Goal: Register for event/course

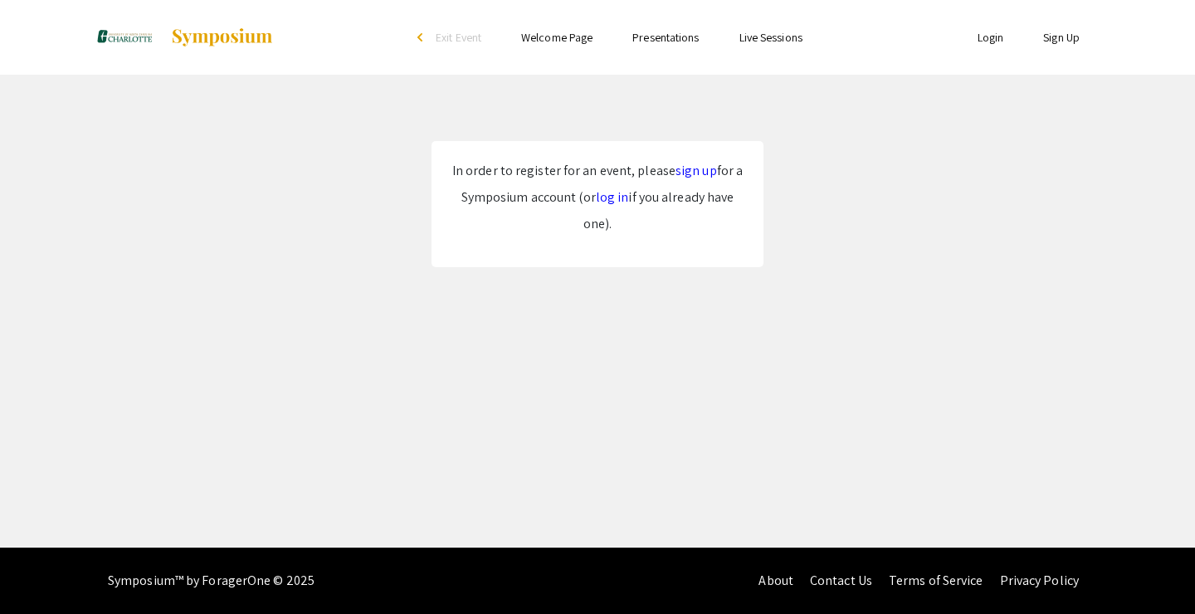
click at [610, 195] on link "log in" at bounding box center [612, 196] width 33 height 17
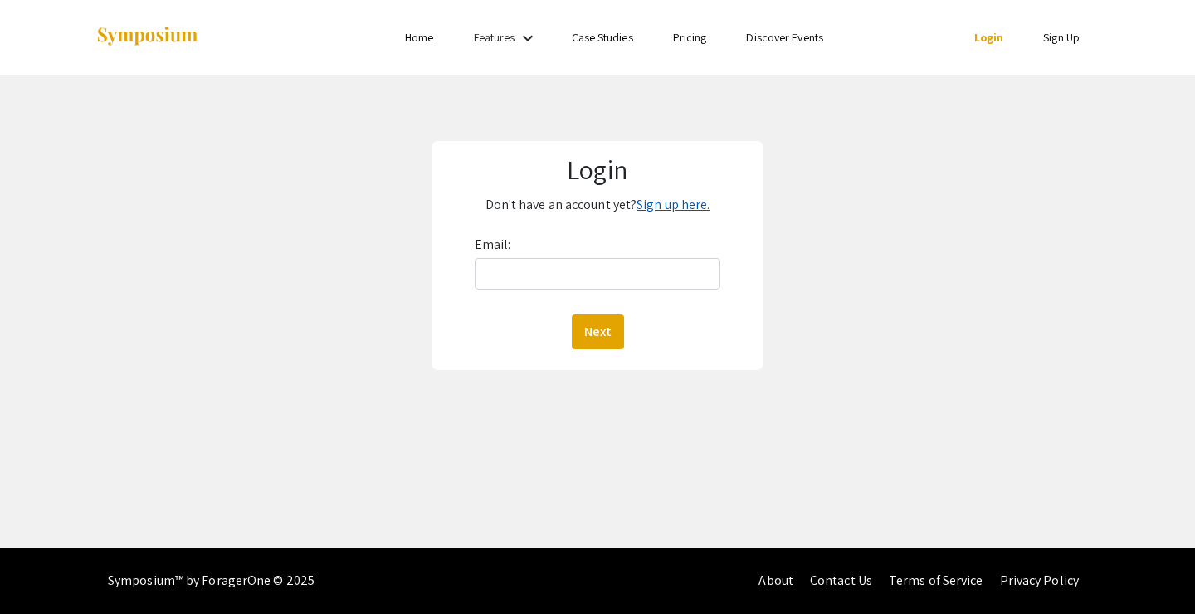
click at [652, 201] on link "Sign up here." at bounding box center [673, 204] width 73 height 17
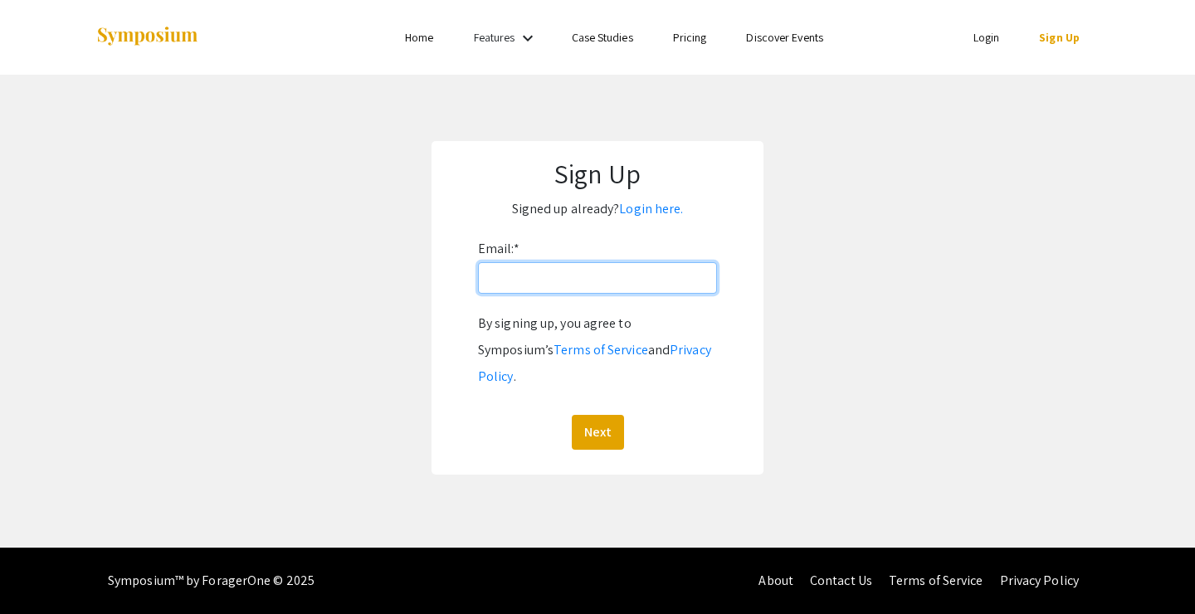
click at [617, 280] on input "Email: *" at bounding box center [597, 278] width 239 height 32
type input "[EMAIL_ADDRESS][DOMAIN_NAME]"
click at [572, 415] on button "Next" at bounding box center [598, 432] width 52 height 35
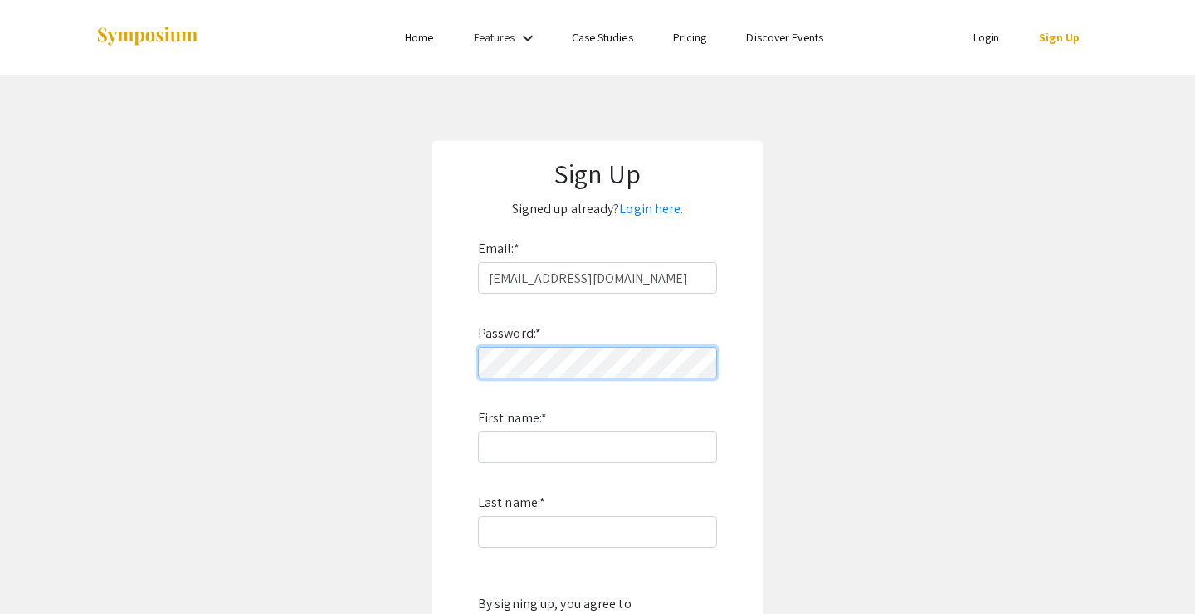
scroll to position [171, 0]
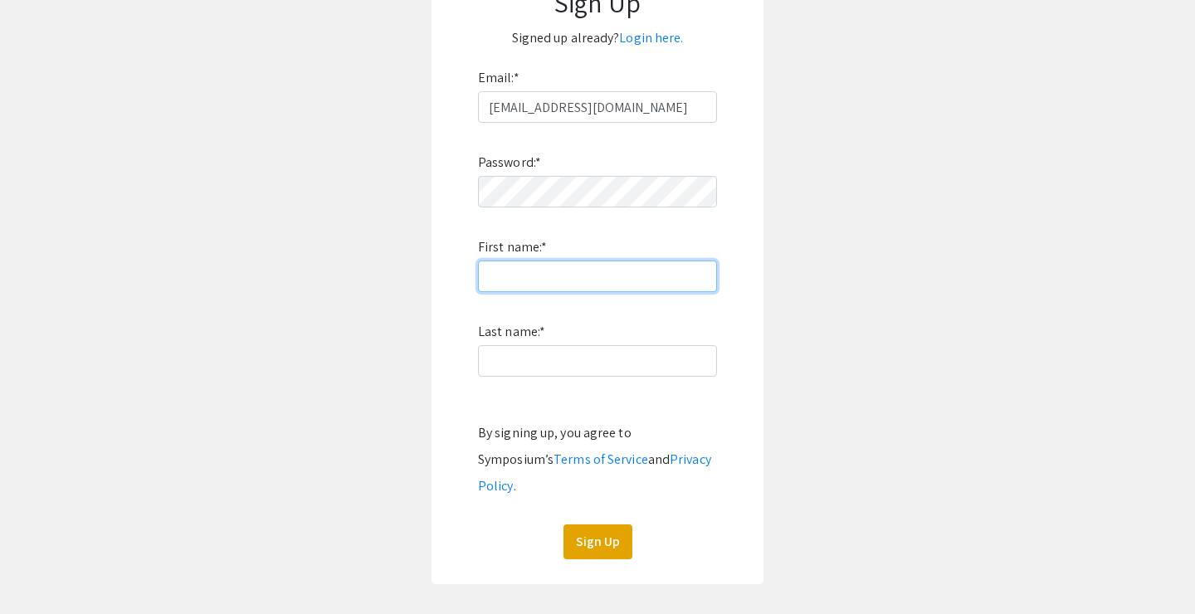
click at [613, 267] on input "First name: *" at bounding box center [597, 277] width 239 height 32
type input "David"
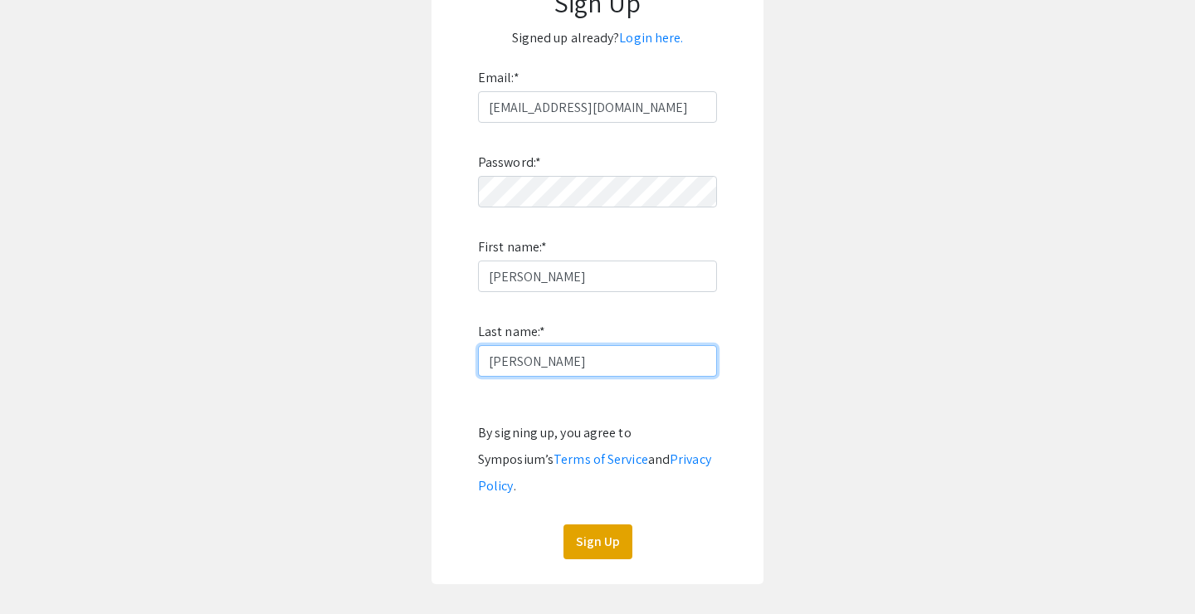
type input "Saraco"
click button "Sign Up" at bounding box center [598, 542] width 69 height 35
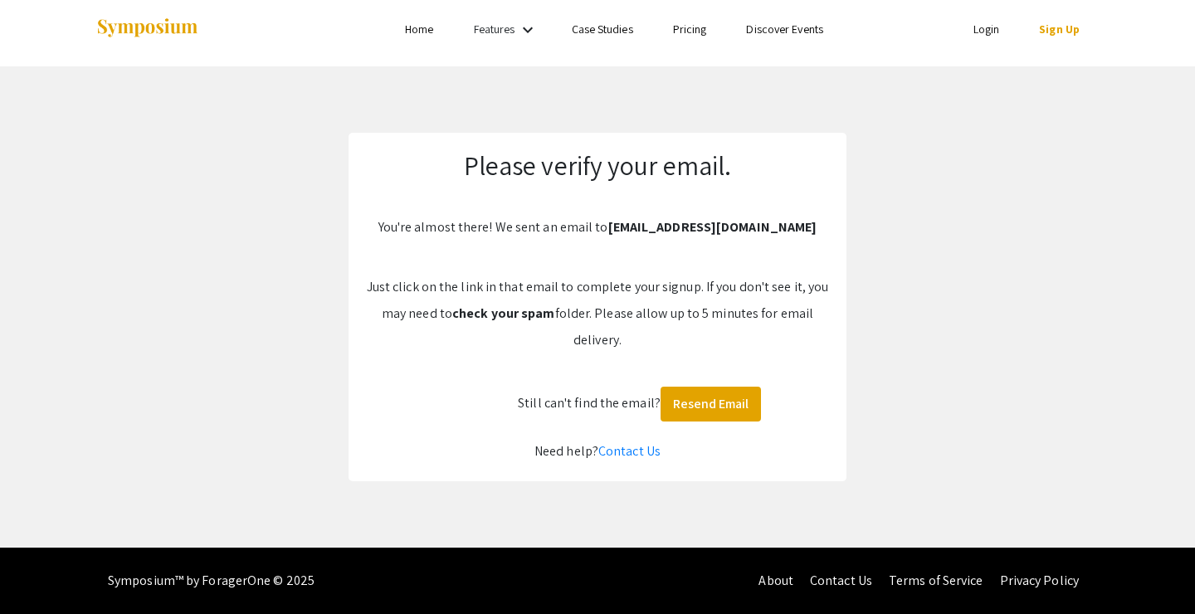
scroll to position [9, 0]
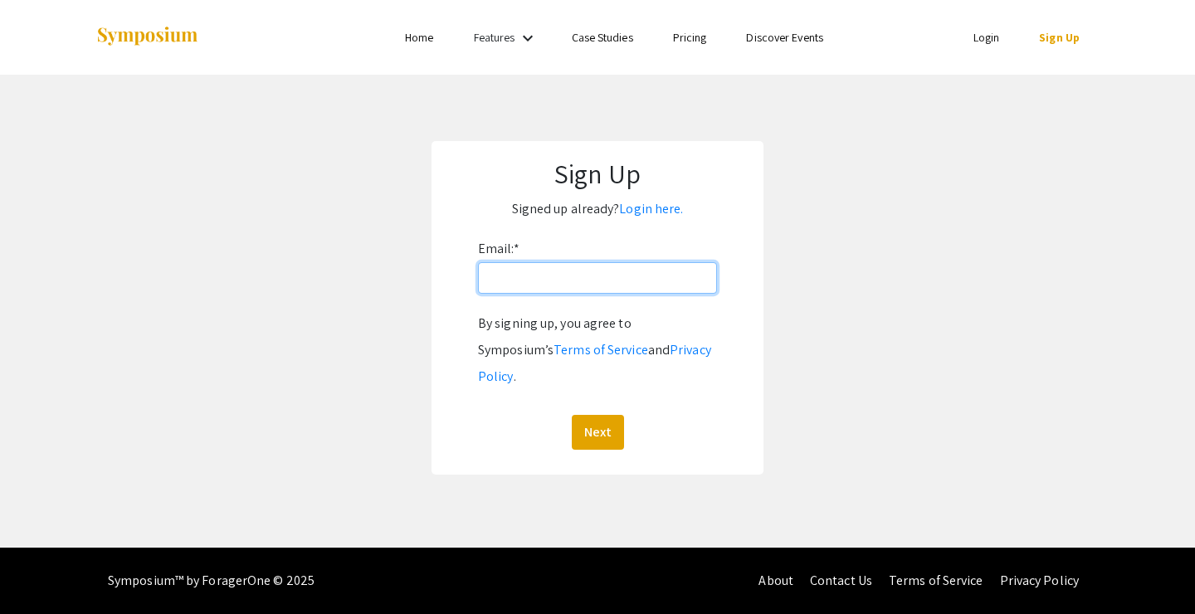
click at [608, 281] on input "Email: *" at bounding box center [597, 278] width 239 height 32
type input "[EMAIL_ADDRESS][DOMAIN_NAME]"
click at [572, 415] on button "Next" at bounding box center [598, 432] width 52 height 35
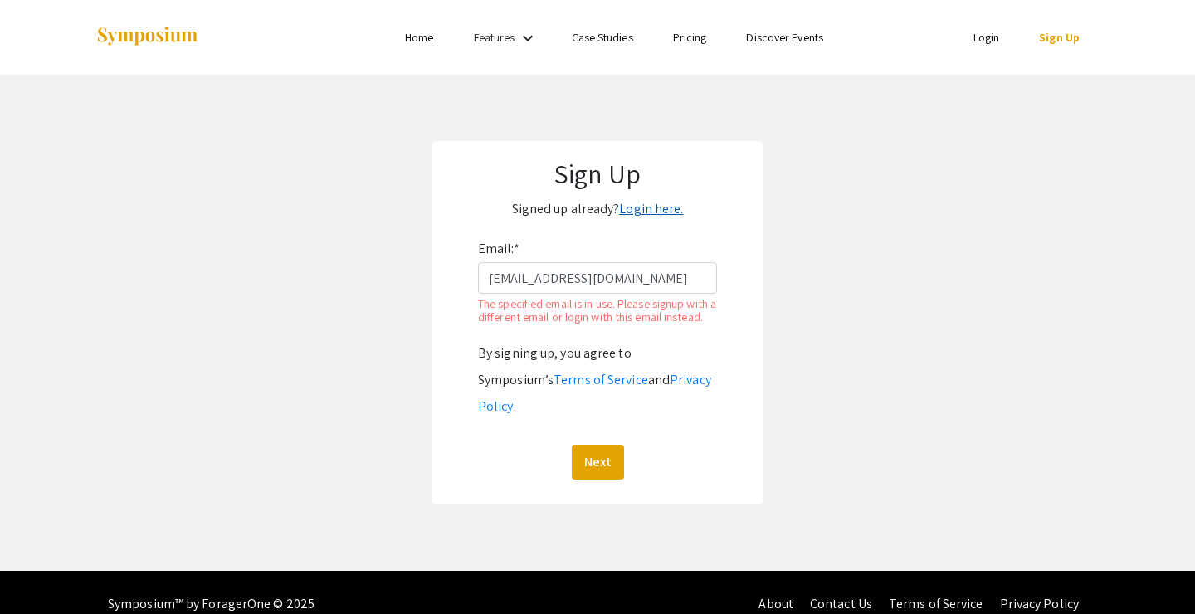
click at [654, 208] on link "Login here." at bounding box center [651, 208] width 64 height 17
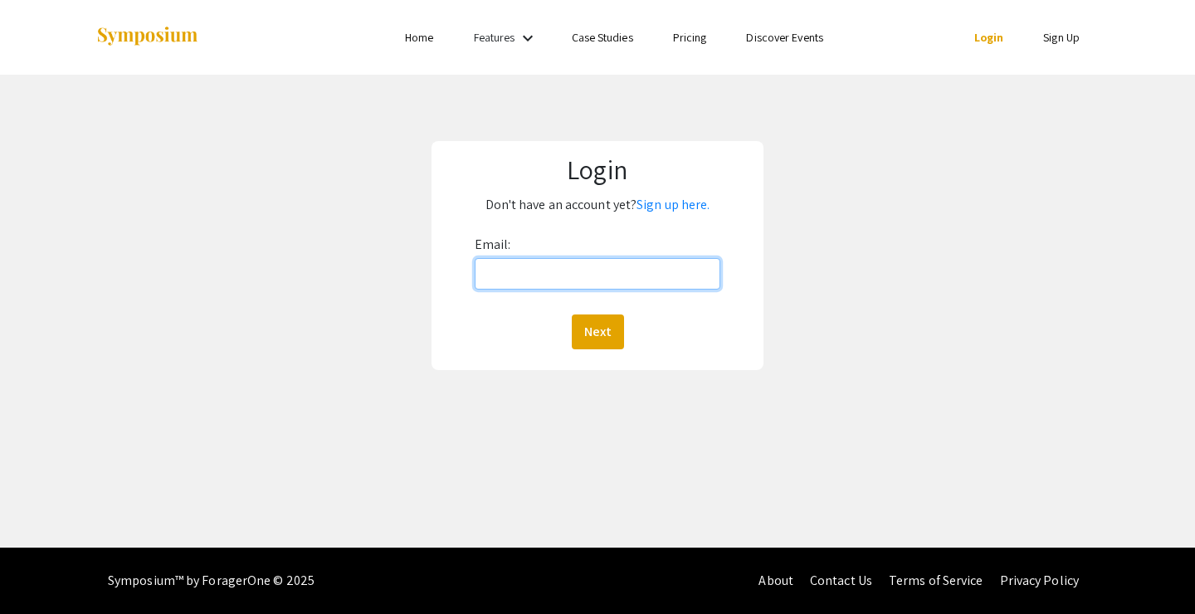
click at [575, 267] on input "Email:" at bounding box center [598, 274] width 247 height 32
type input "[EMAIL_ADDRESS][DOMAIN_NAME]"
click at [572, 315] on button "Next" at bounding box center [598, 332] width 52 height 35
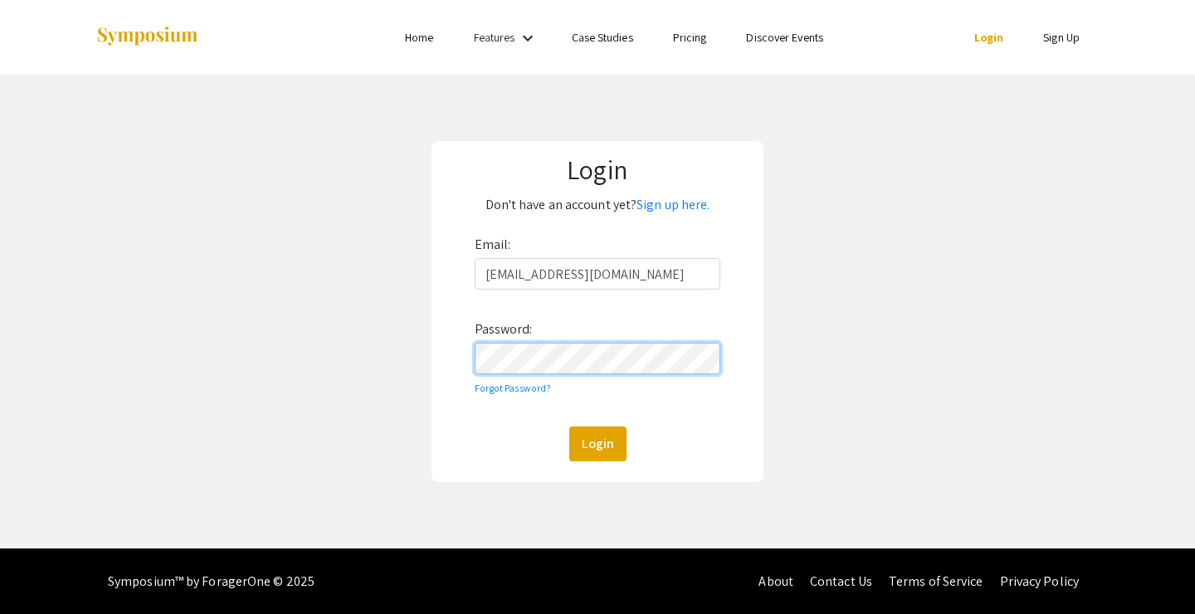
click at [569, 427] on button "Login" at bounding box center [597, 444] width 57 height 35
click at [524, 397] on div "Email: [EMAIL_ADDRESS][DOMAIN_NAME] Password: Forgot Password? Login" at bounding box center [598, 347] width 247 height 230
click at [524, 394] on link "Forgot Password?" at bounding box center [513, 388] width 77 height 12
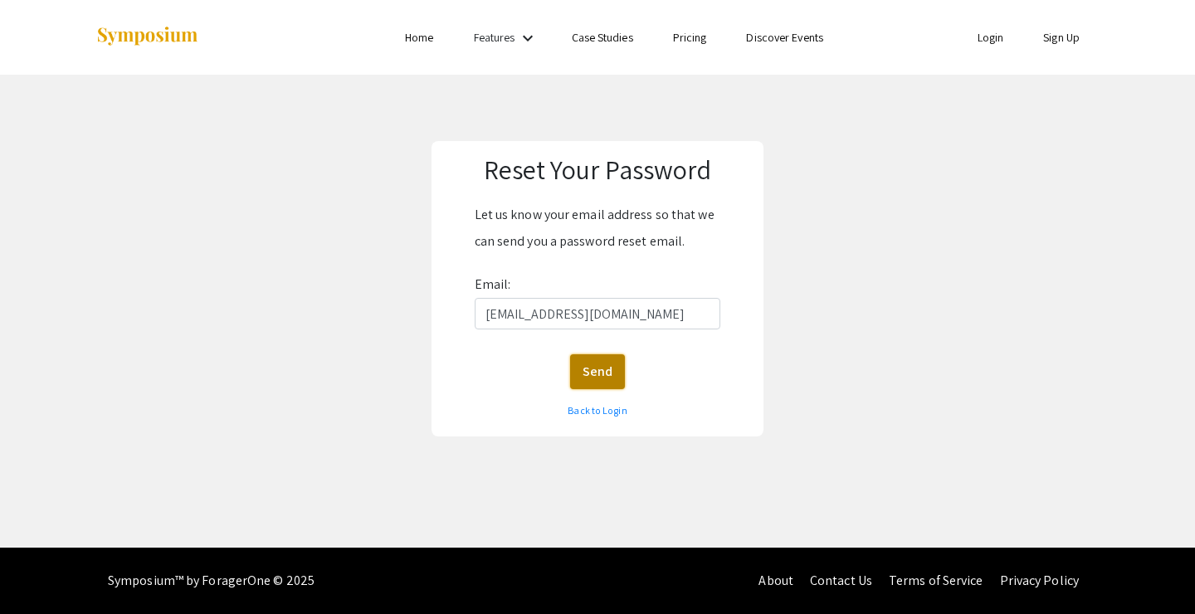
click at [595, 370] on button "Send" at bounding box center [597, 371] width 55 height 35
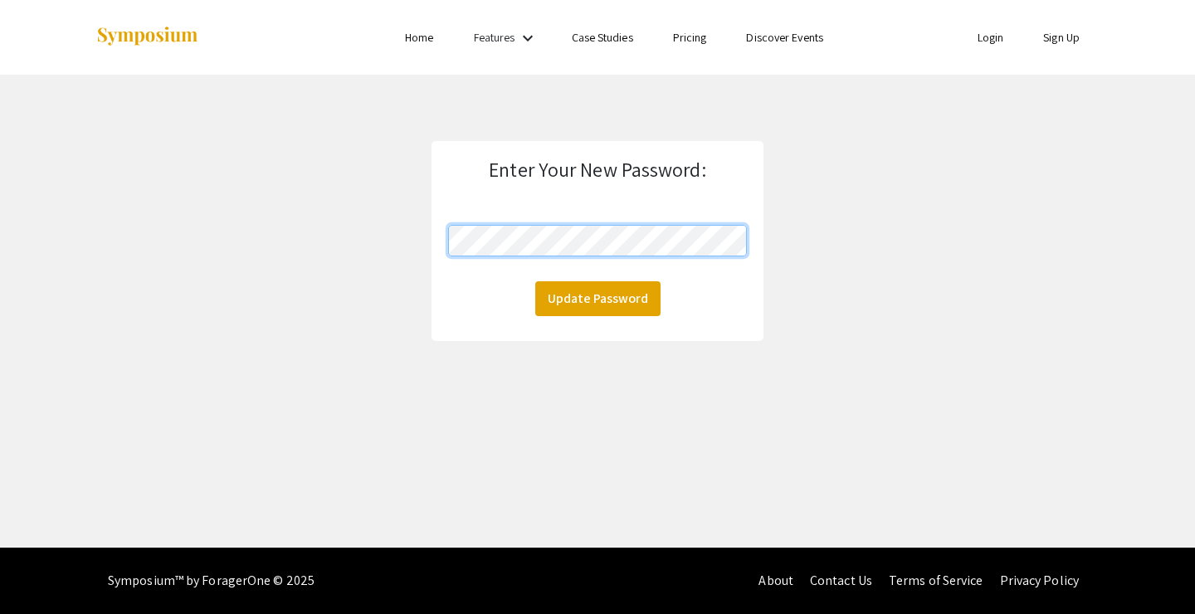
click button "Update Password" at bounding box center [597, 298] width 125 height 35
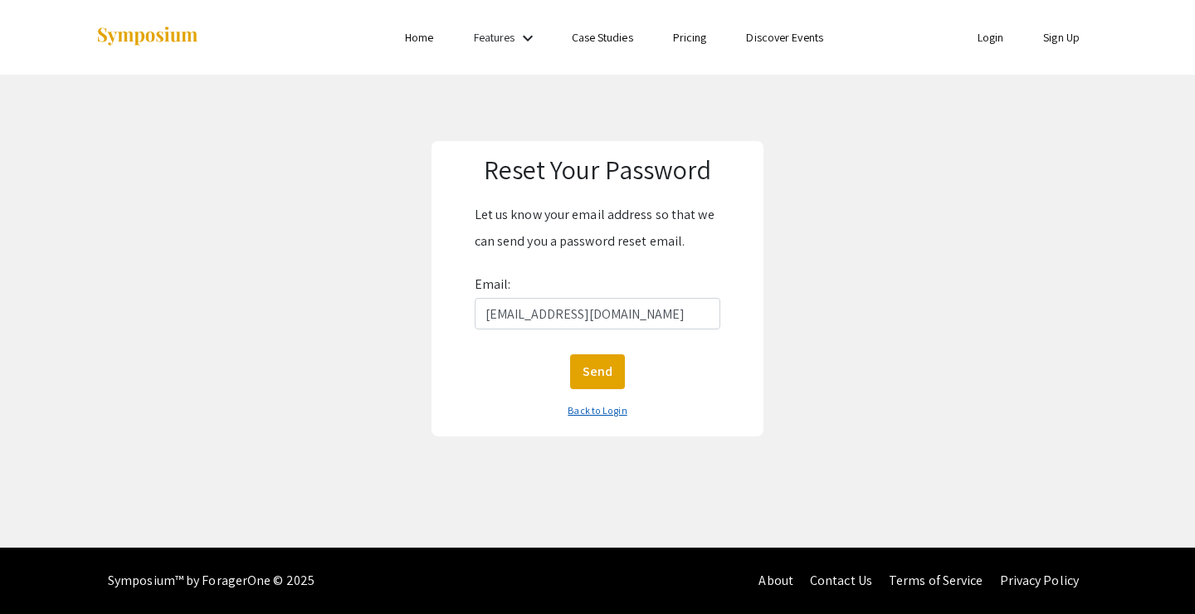
click at [603, 416] on link "Back to Login" at bounding box center [597, 410] width 59 height 12
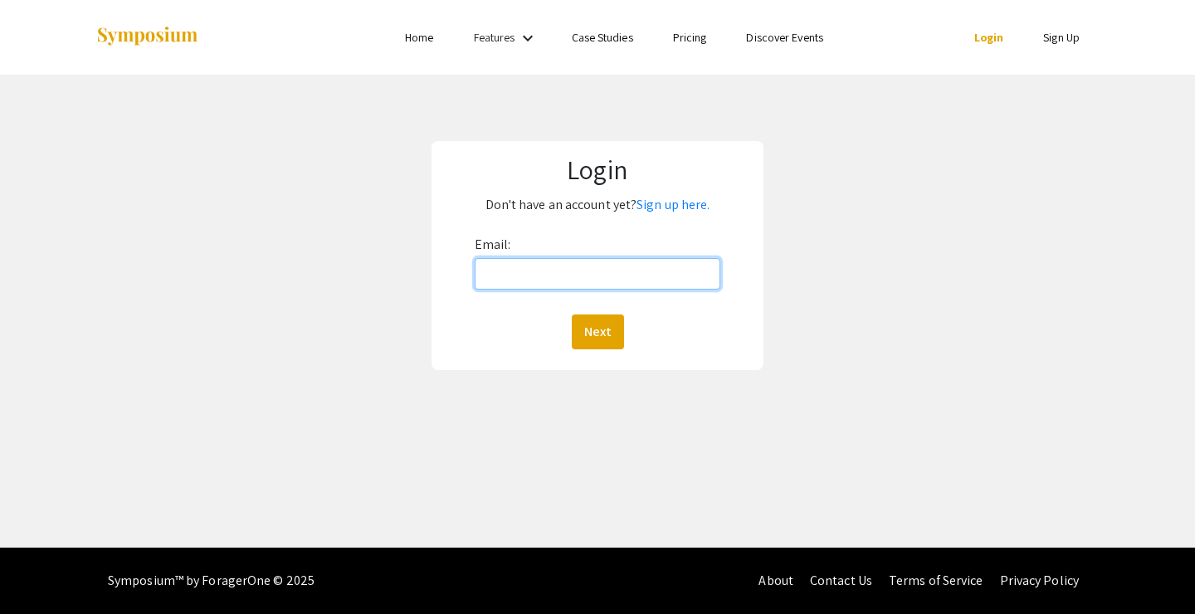
click at [598, 259] on input "Email:" at bounding box center [598, 274] width 247 height 32
type input "[EMAIL_ADDRESS][DOMAIN_NAME]"
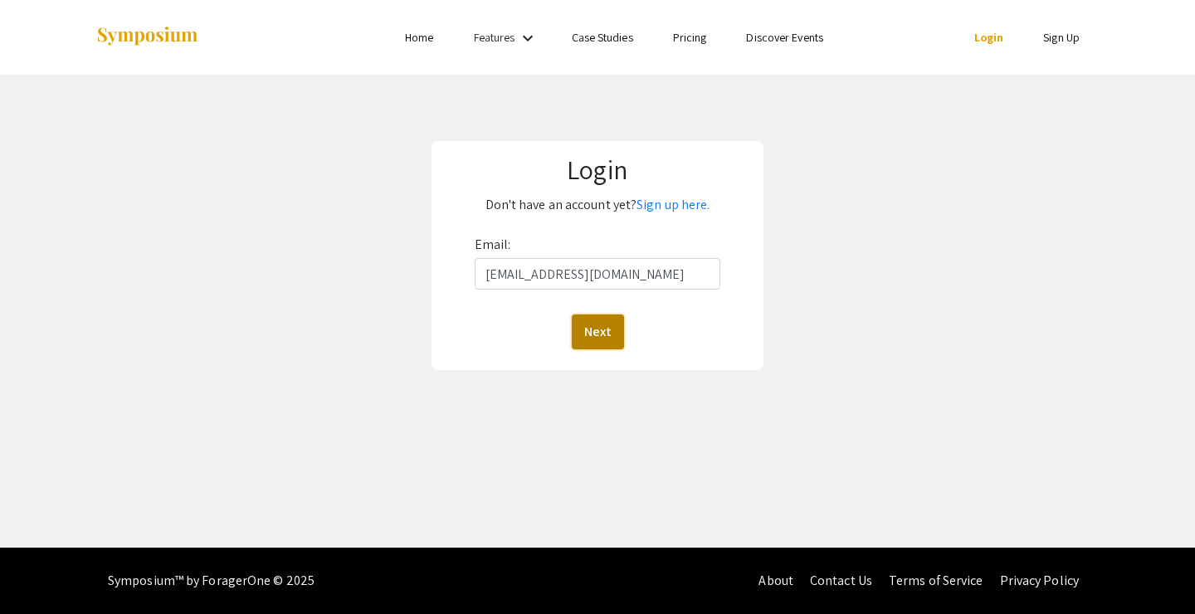
click at [608, 343] on button "Next" at bounding box center [598, 332] width 52 height 35
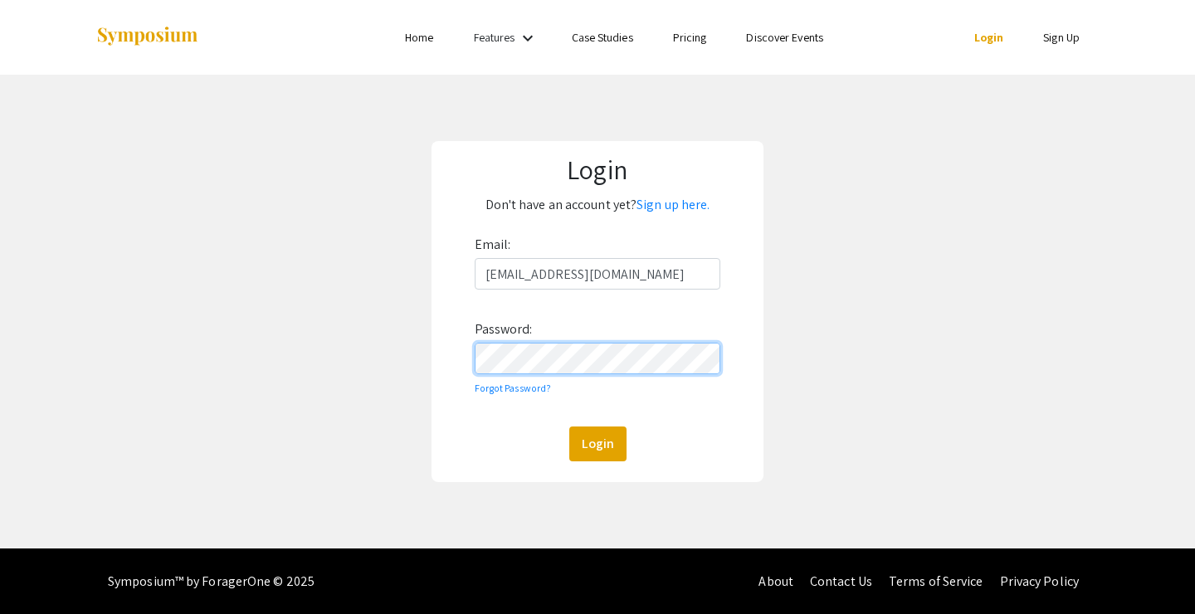
click at [569, 427] on button "Login" at bounding box center [597, 444] width 57 height 35
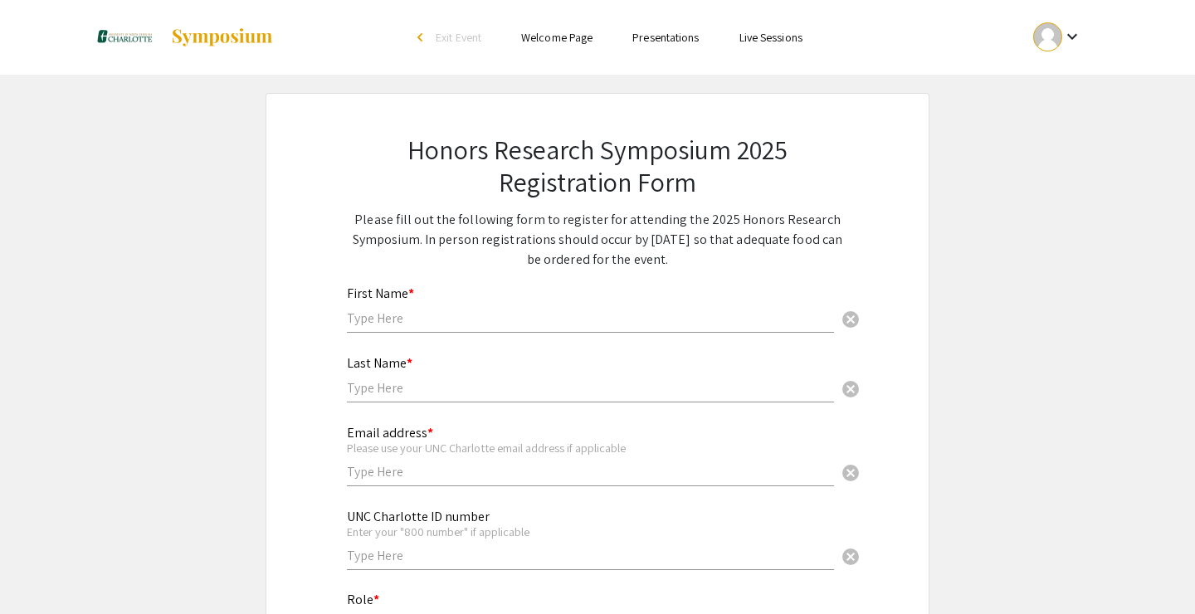
click at [583, 312] on input "text" at bounding box center [590, 318] width 487 height 17
type input "David"
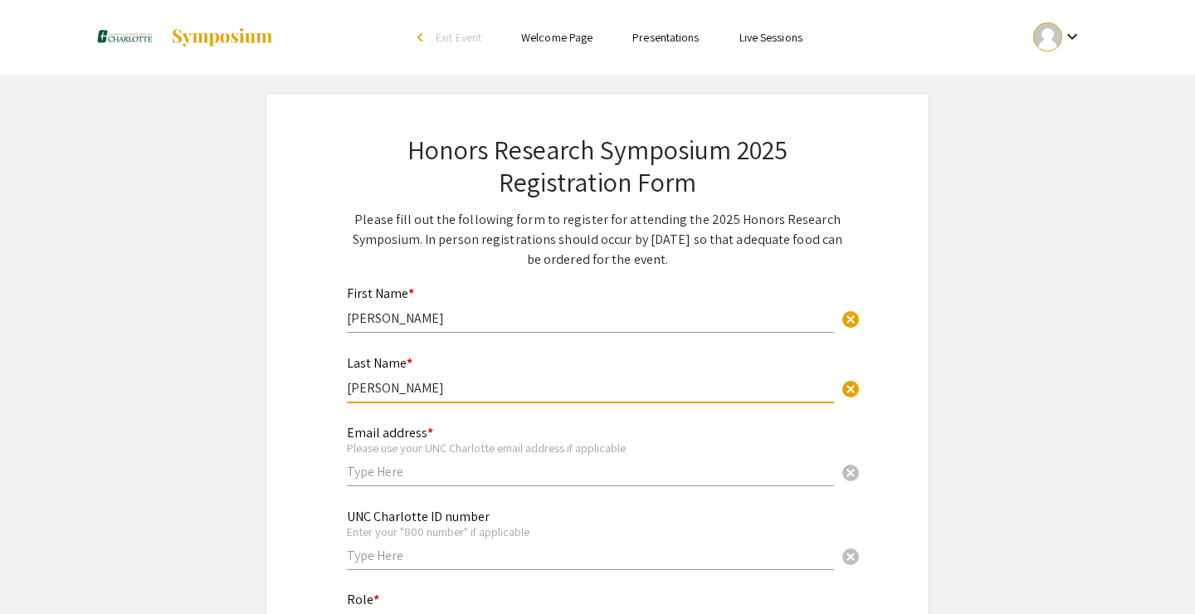
type input "Saraco"
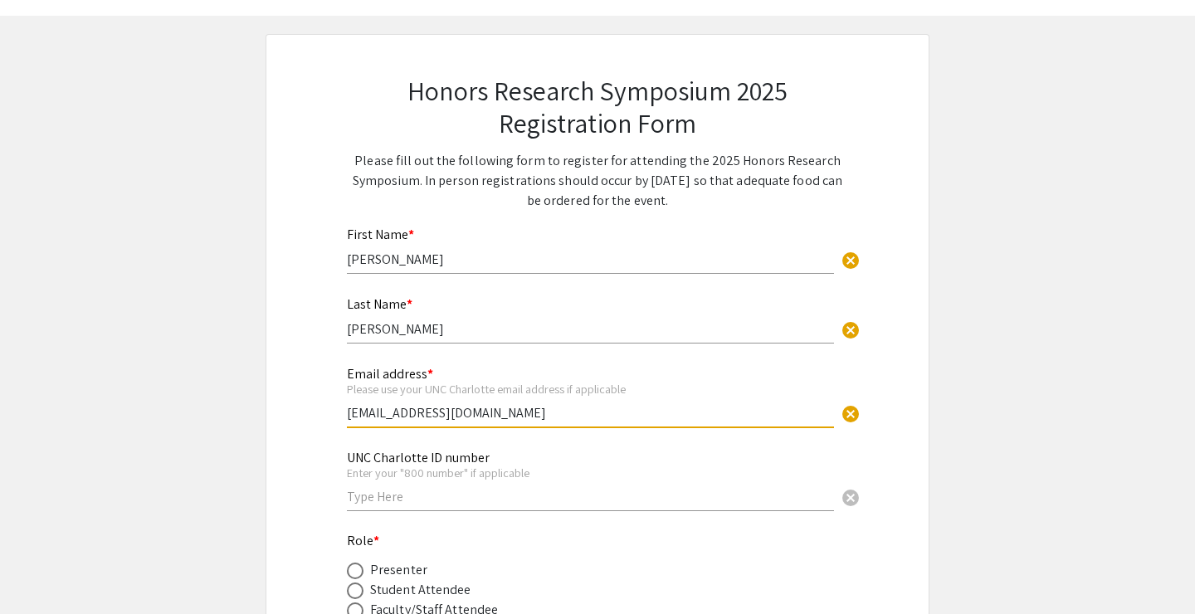
scroll to position [66, 0]
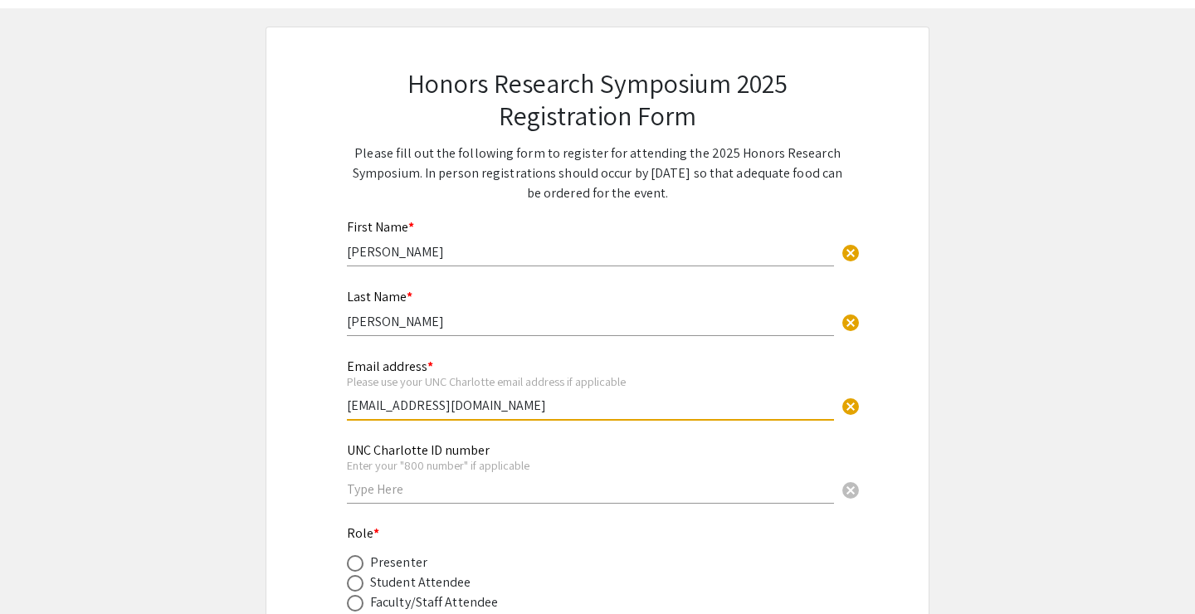
type input "[EMAIL_ADDRESS][DOMAIN_NAME]"
click at [467, 512] on div "UNC Charlotte ID number Enter your "800 number" if applicable cancel" at bounding box center [590, 474] width 487 height 94
click at [473, 497] on input "text" at bounding box center [590, 489] width 487 height 17
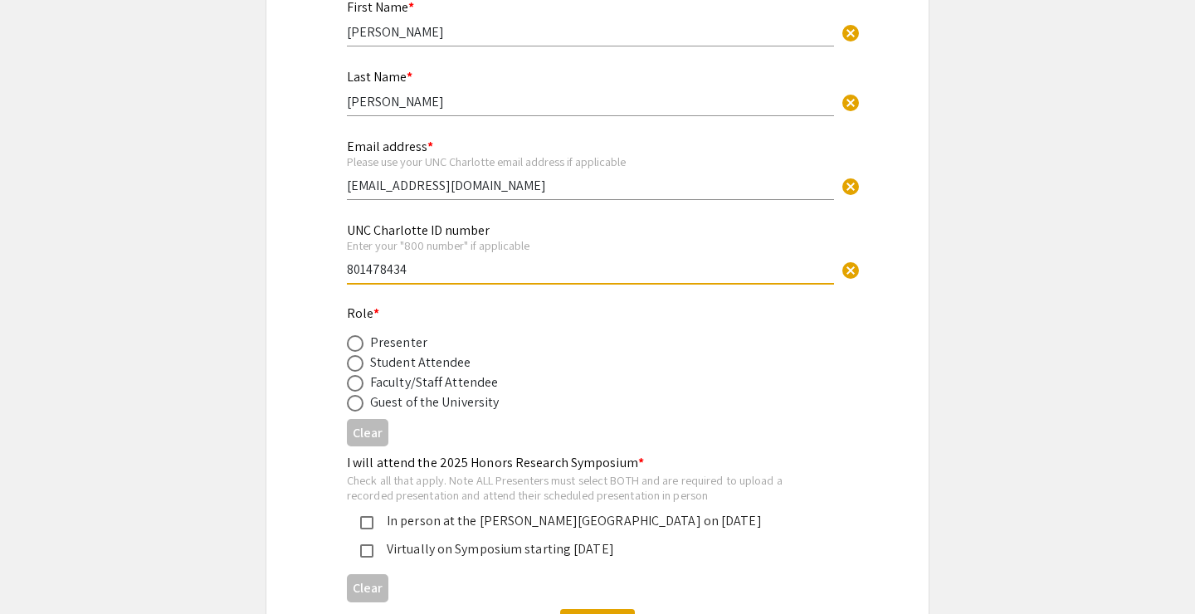
scroll to position [287, 0]
type input "801478434"
click at [359, 365] on span at bounding box center [355, 362] width 17 height 17
click at [359, 365] on input "radio" at bounding box center [355, 362] width 17 height 17
radio input "true"
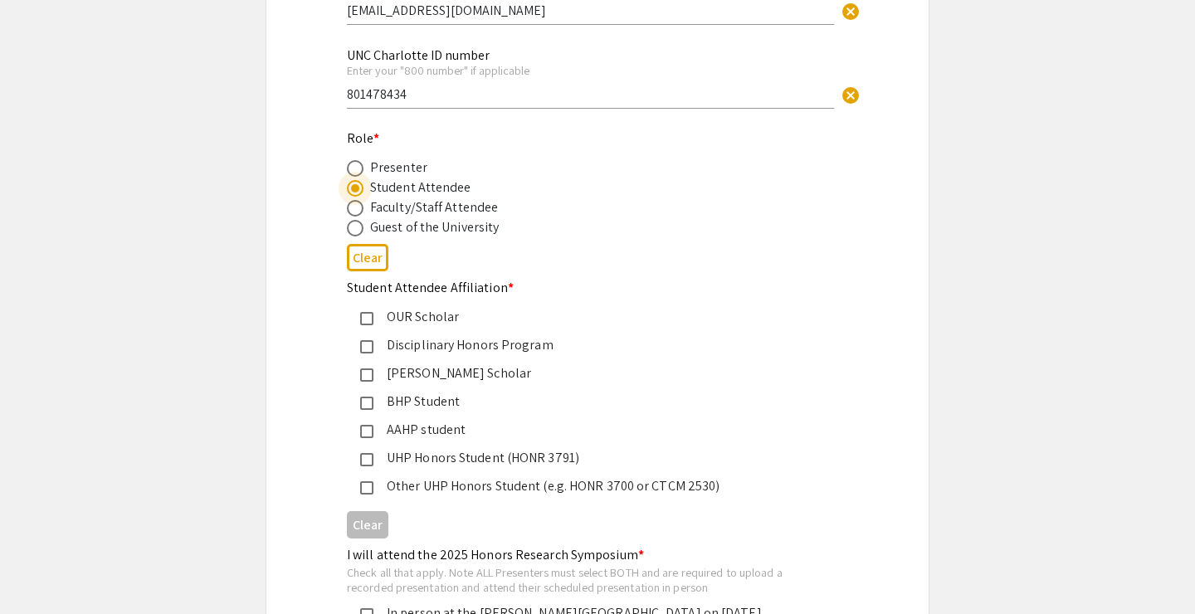
scroll to position [484, 0]
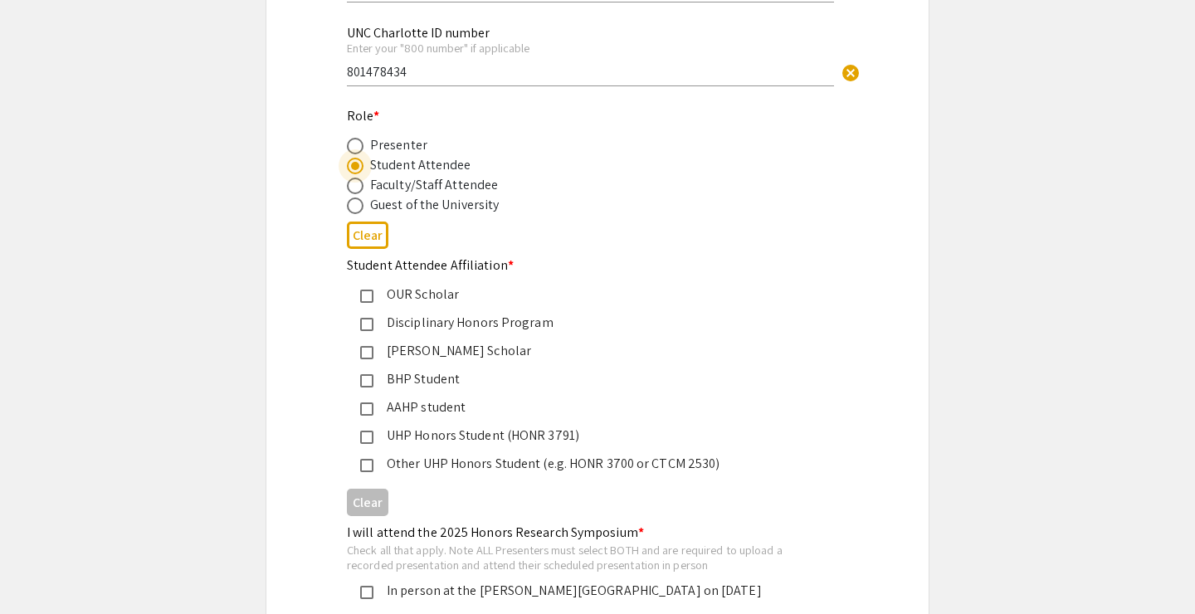
click at [369, 465] on mat-pseudo-checkbox at bounding box center [366, 465] width 13 height 13
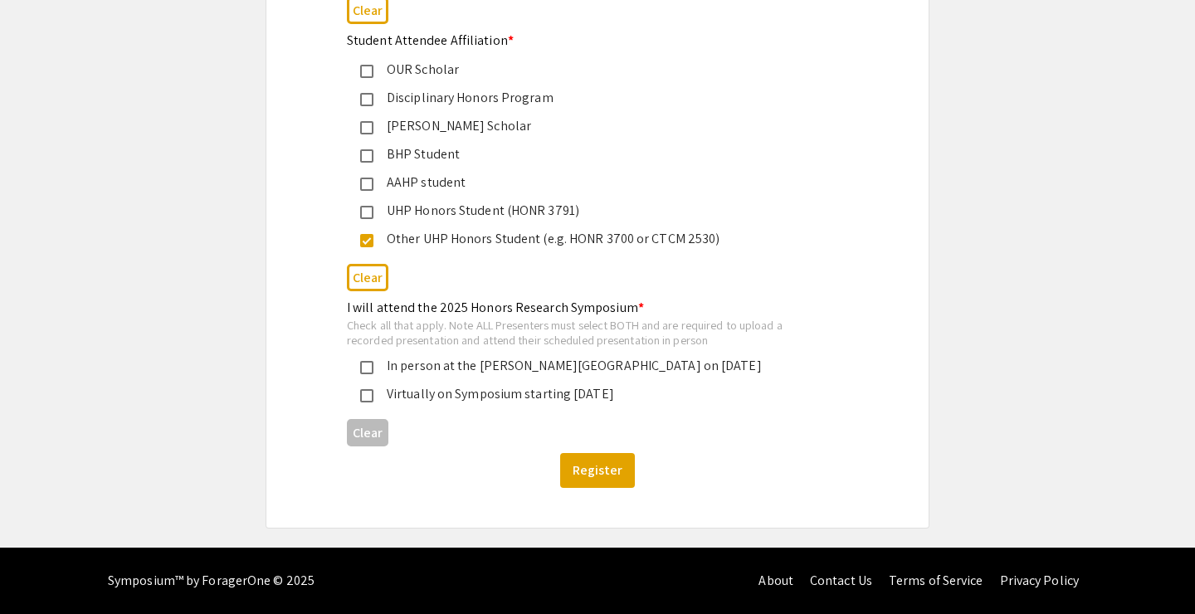
click at [364, 366] on mat-pseudo-checkbox at bounding box center [366, 367] width 13 height 13
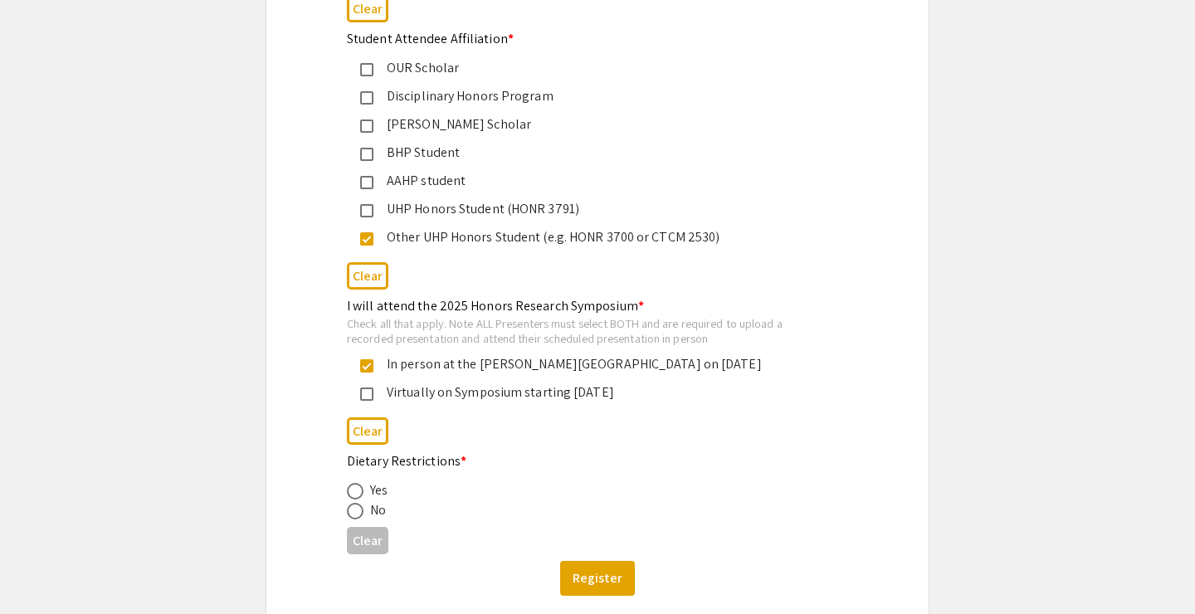
click at [361, 522] on div "Clear" at bounding box center [597, 540] width 501 height 41
click at [354, 517] on span at bounding box center [355, 511] width 17 height 17
click at [354, 517] on input "radio" at bounding box center [355, 511] width 17 height 17
radio input "true"
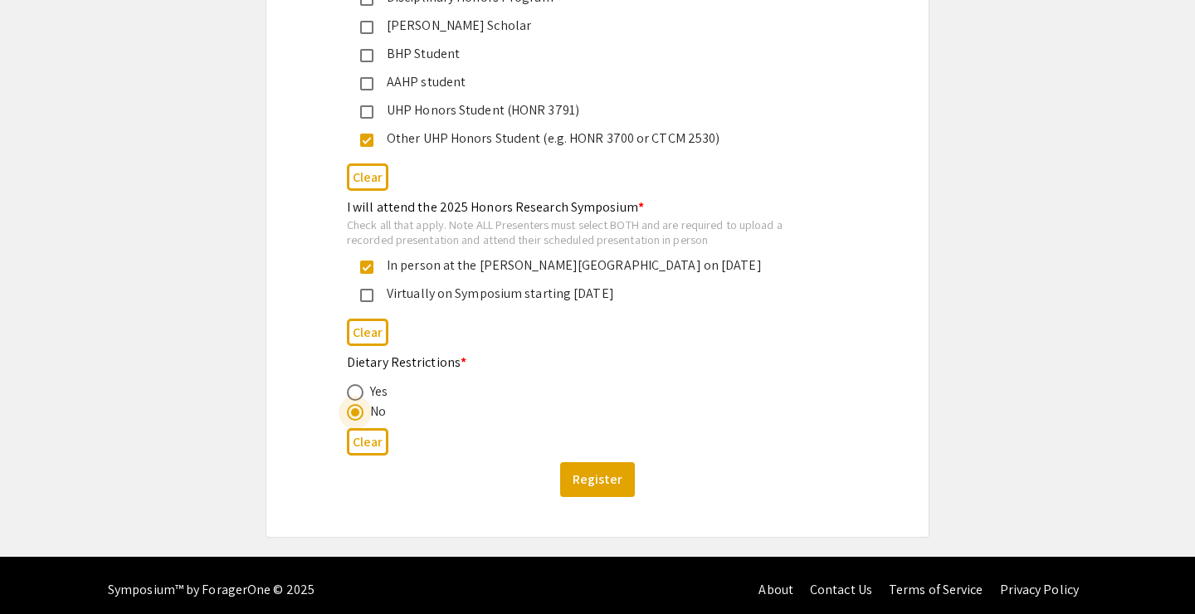
scroll to position [809, 0]
click at [576, 476] on button "Register" at bounding box center [597, 479] width 75 height 35
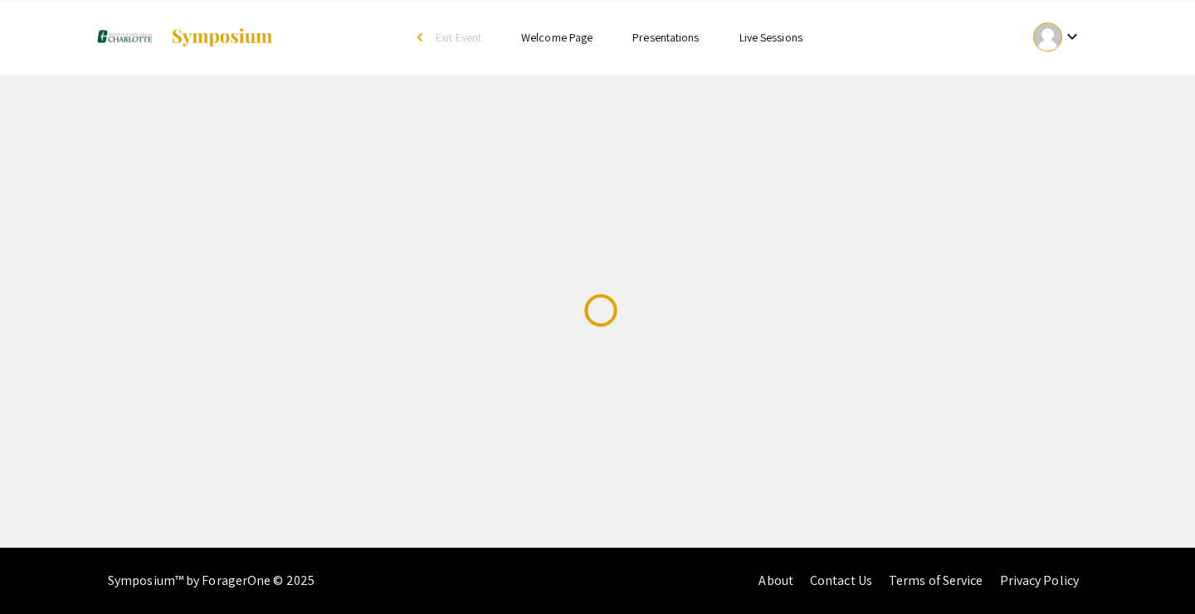
scroll to position [0, 0]
